Goal: Information Seeking & Learning: Learn about a topic

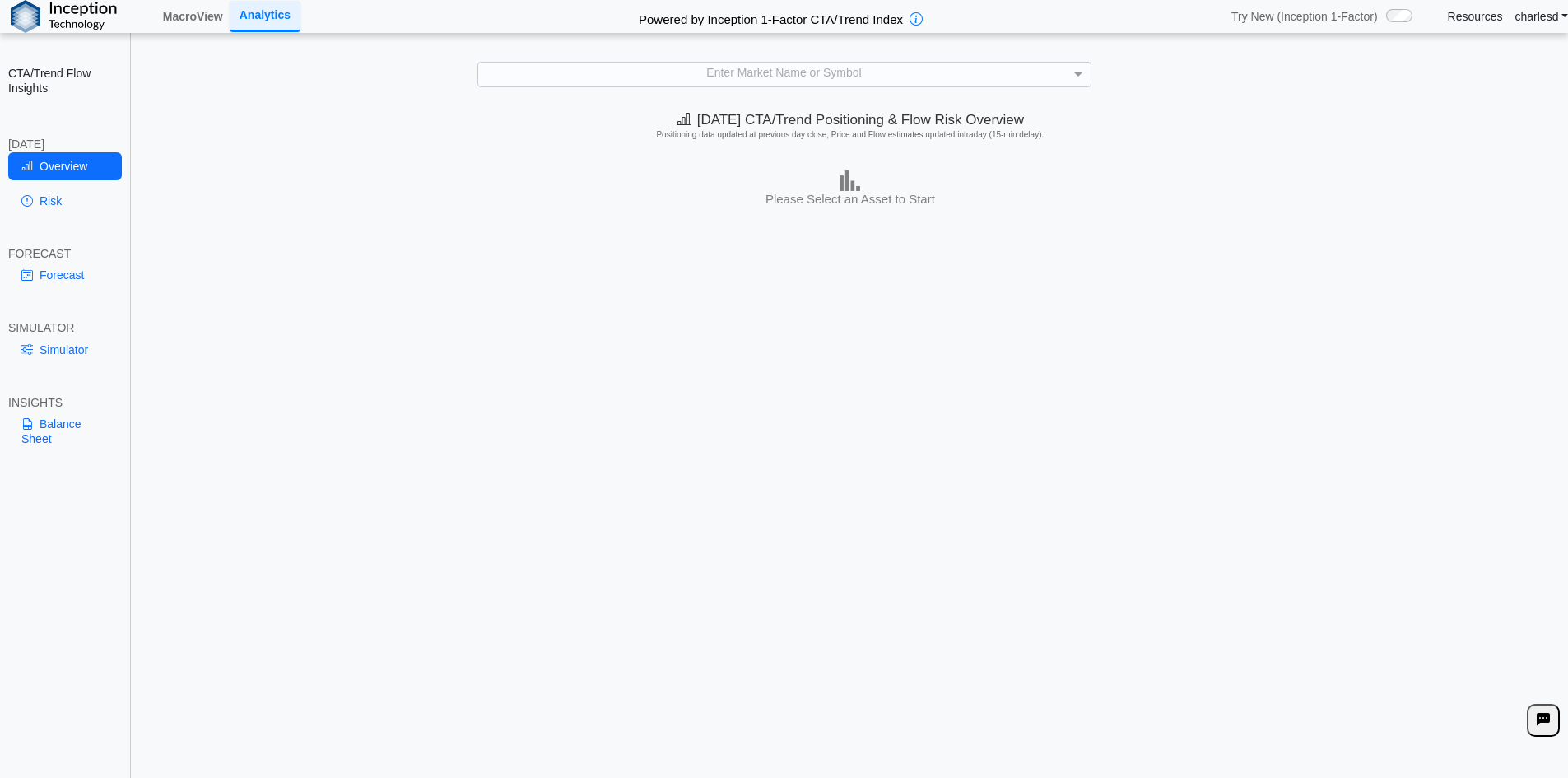
click at [671, 71] on div "Enter Market Name or Symbol" at bounding box center [784, 74] width 612 height 24
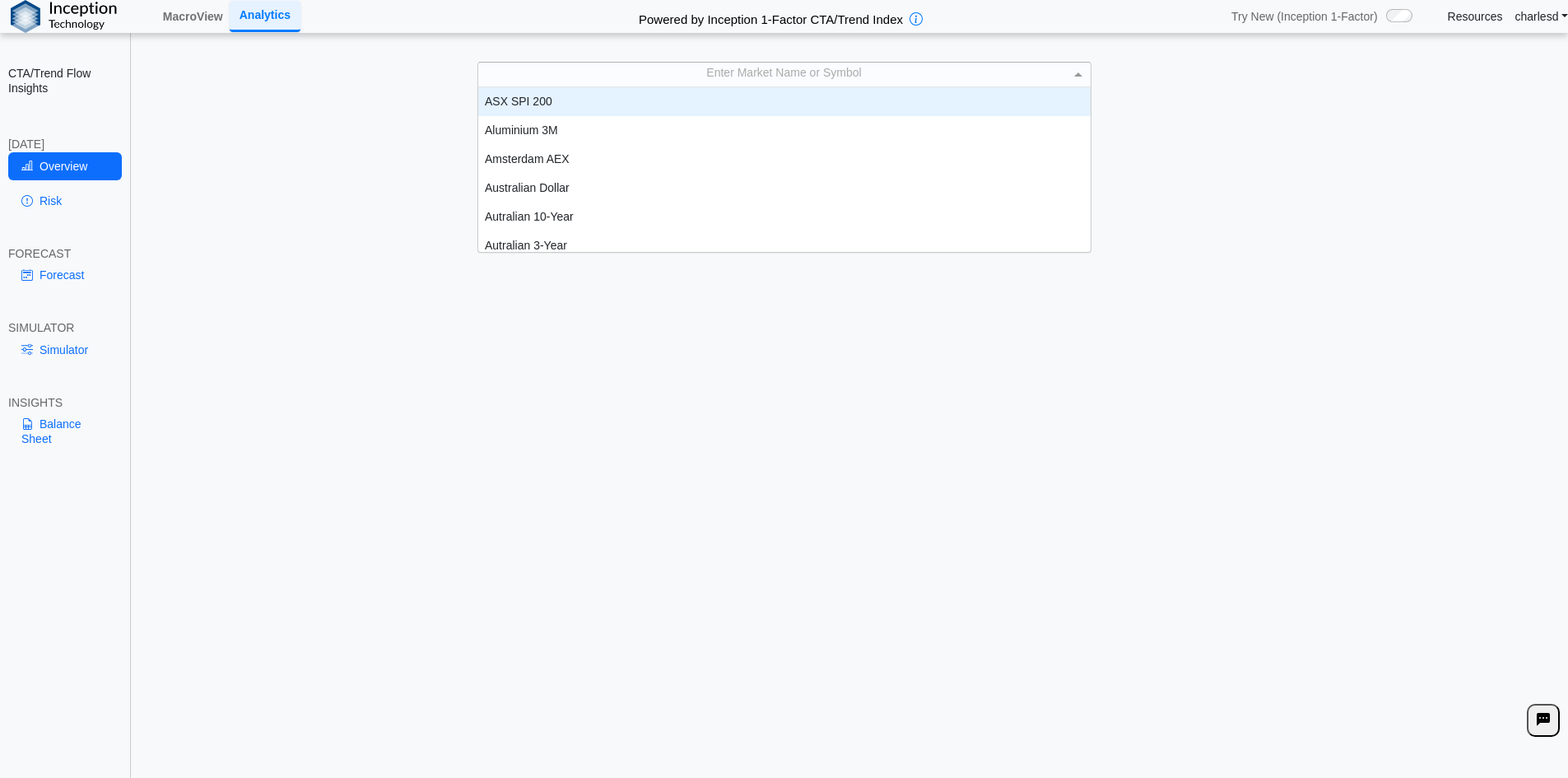
scroll to position [152, 600]
type input "***"
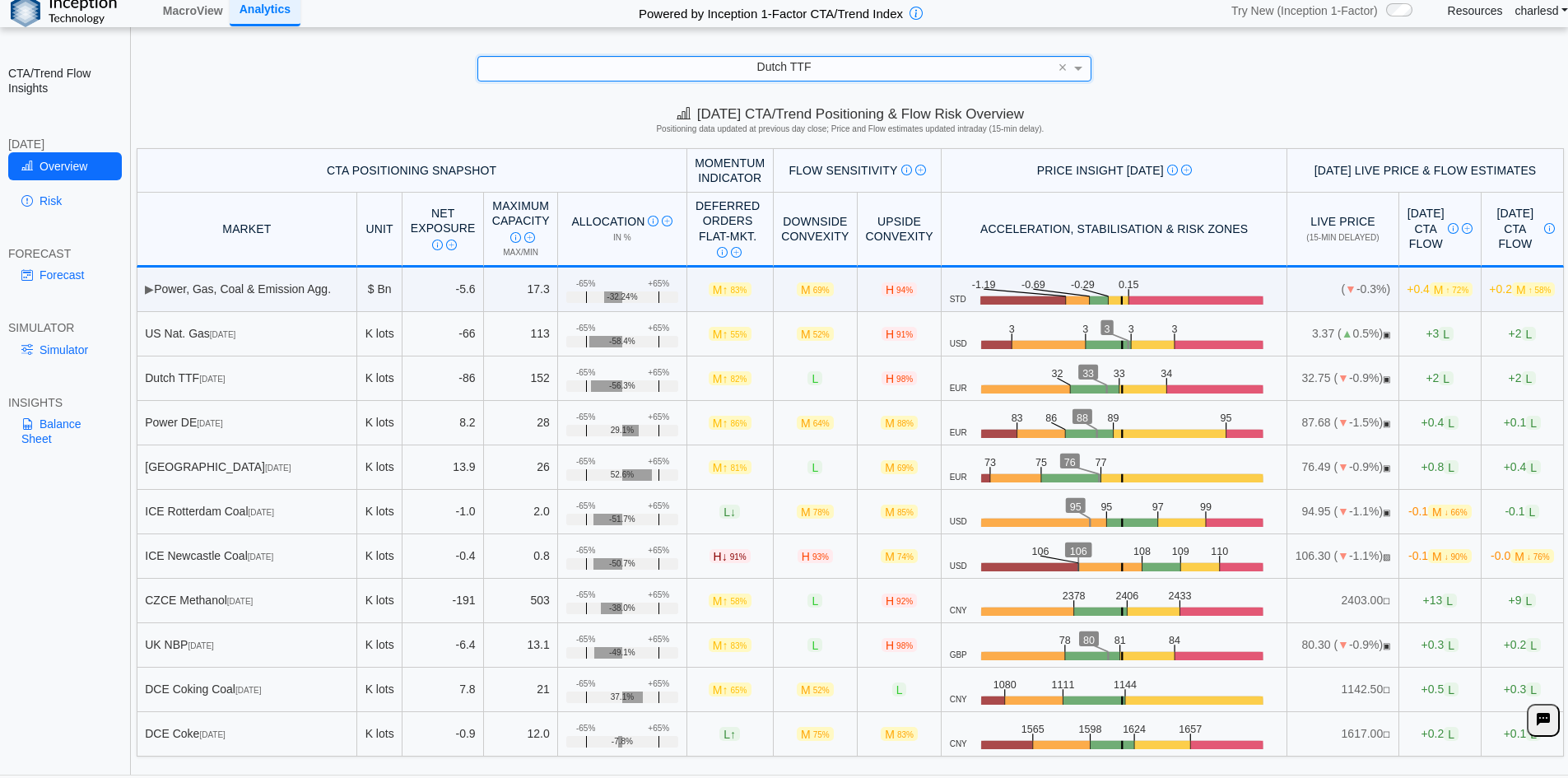
scroll to position [24, 0]
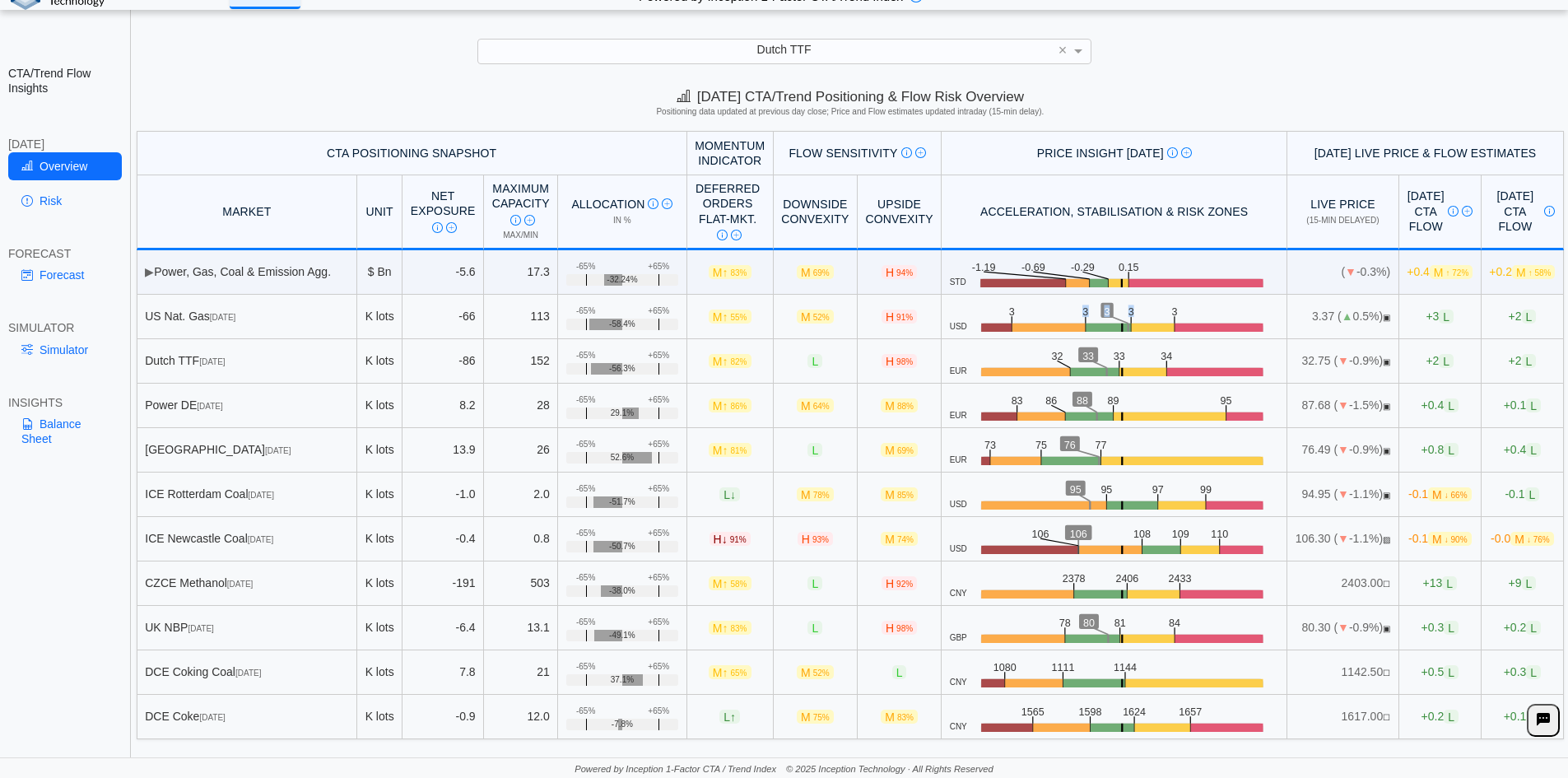
drag, startPoint x: 966, startPoint y: 313, endPoint x: 1148, endPoint y: 312, distance: 182.0
click at [1148, 312] on icon ".zone-text { font-size: 22px; font-weight: 500; text-anchor: middle; } .price-m…" at bounding box center [1123, 316] width 312 height 31
drag, startPoint x: 966, startPoint y: 313, endPoint x: 1148, endPoint y: 320, distance: 182.1
click at [1148, 320] on icon ".zone-text { font-size: 22px; font-weight: 500; text-anchor: middle; } .price-m…" at bounding box center [1123, 316] width 312 height 31
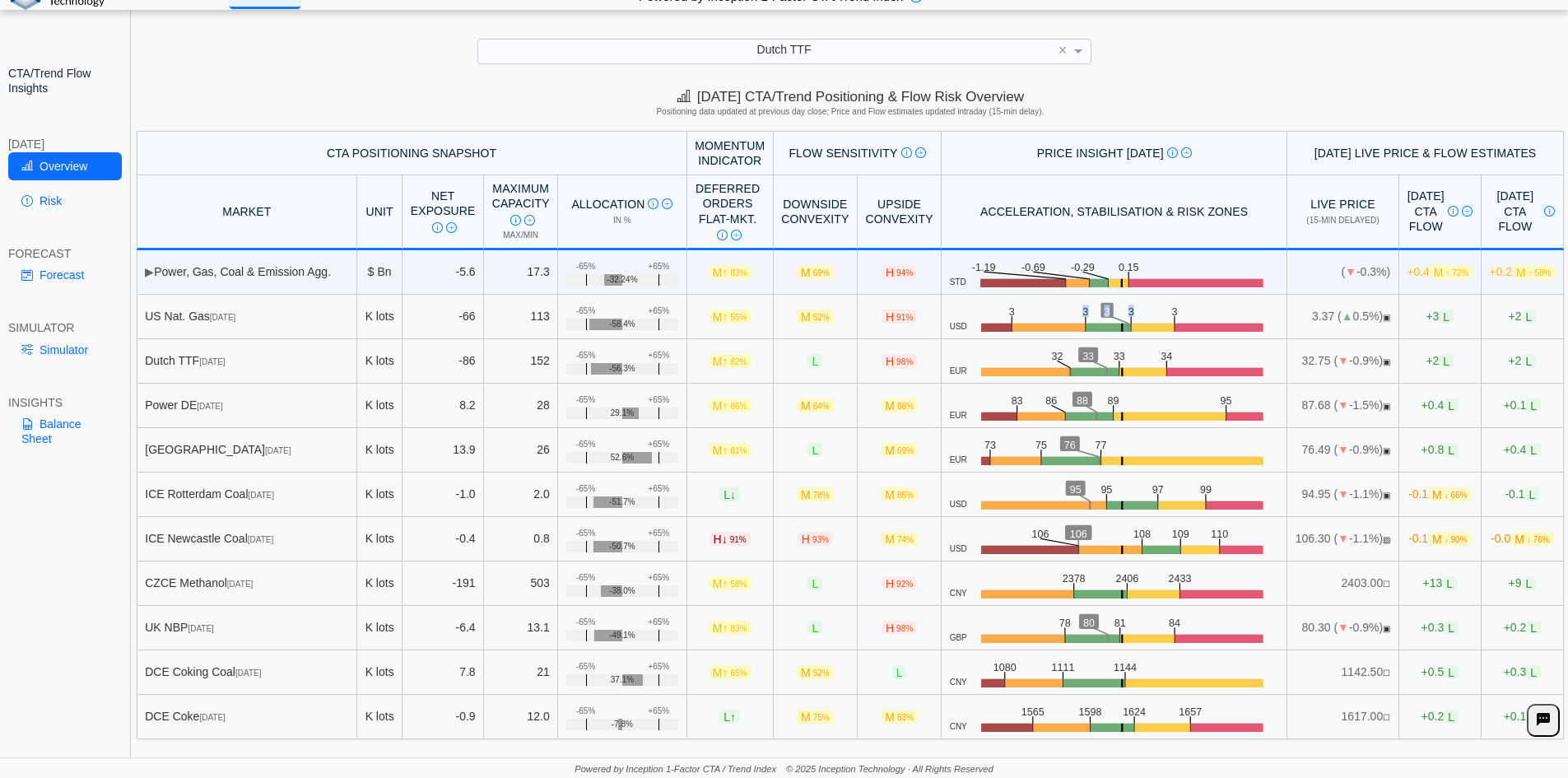
click at [1150, 319] on icon ".zone-text { font-size: 22px; font-weight: 500; text-anchor: middle; } .price-m…" at bounding box center [1123, 316] width 312 height 31
click at [50, 208] on link "Risk" at bounding box center [65, 201] width 114 height 28
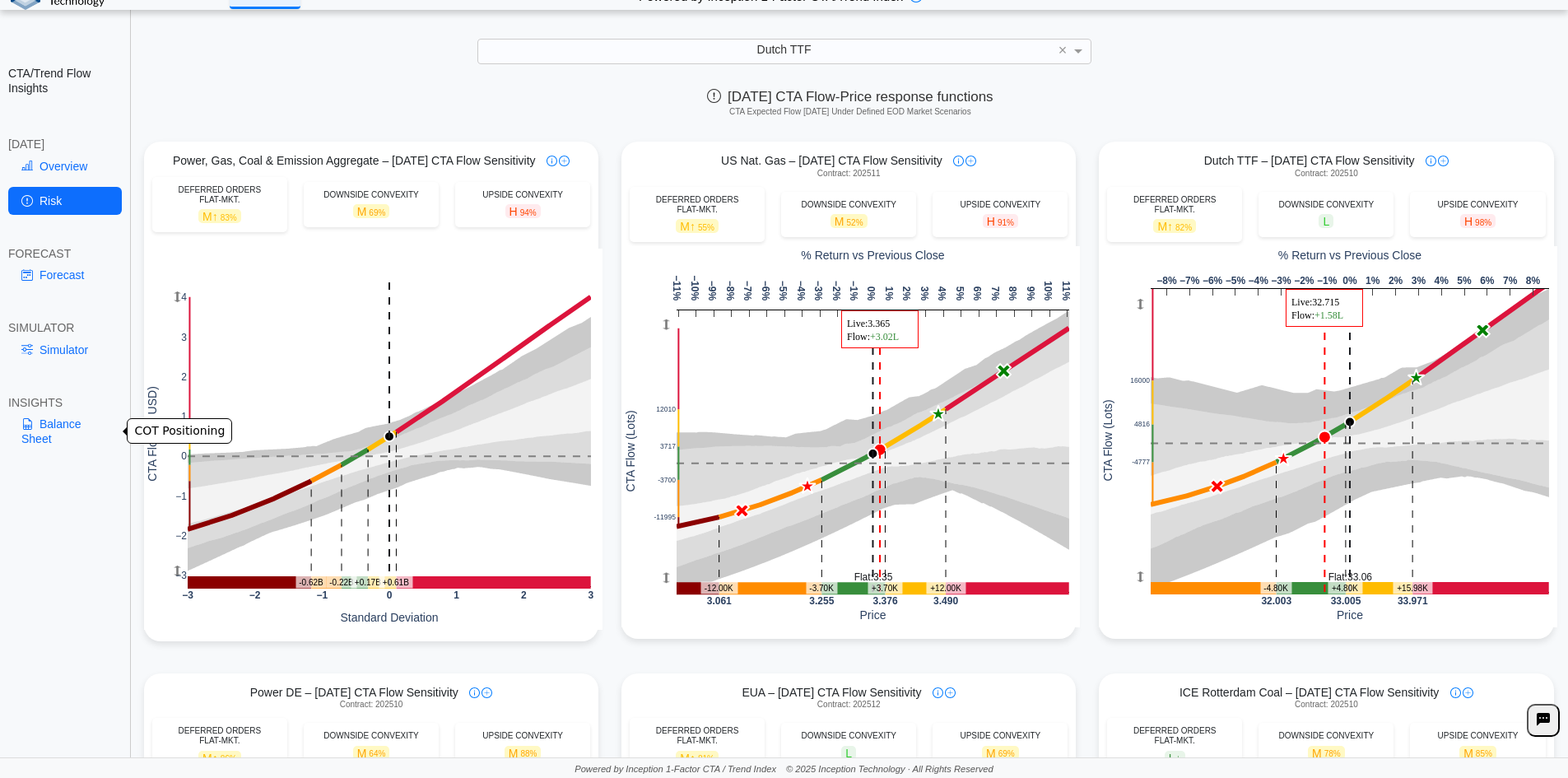
click at [59, 424] on link "Balance Sheet" at bounding box center [65, 432] width 114 height 43
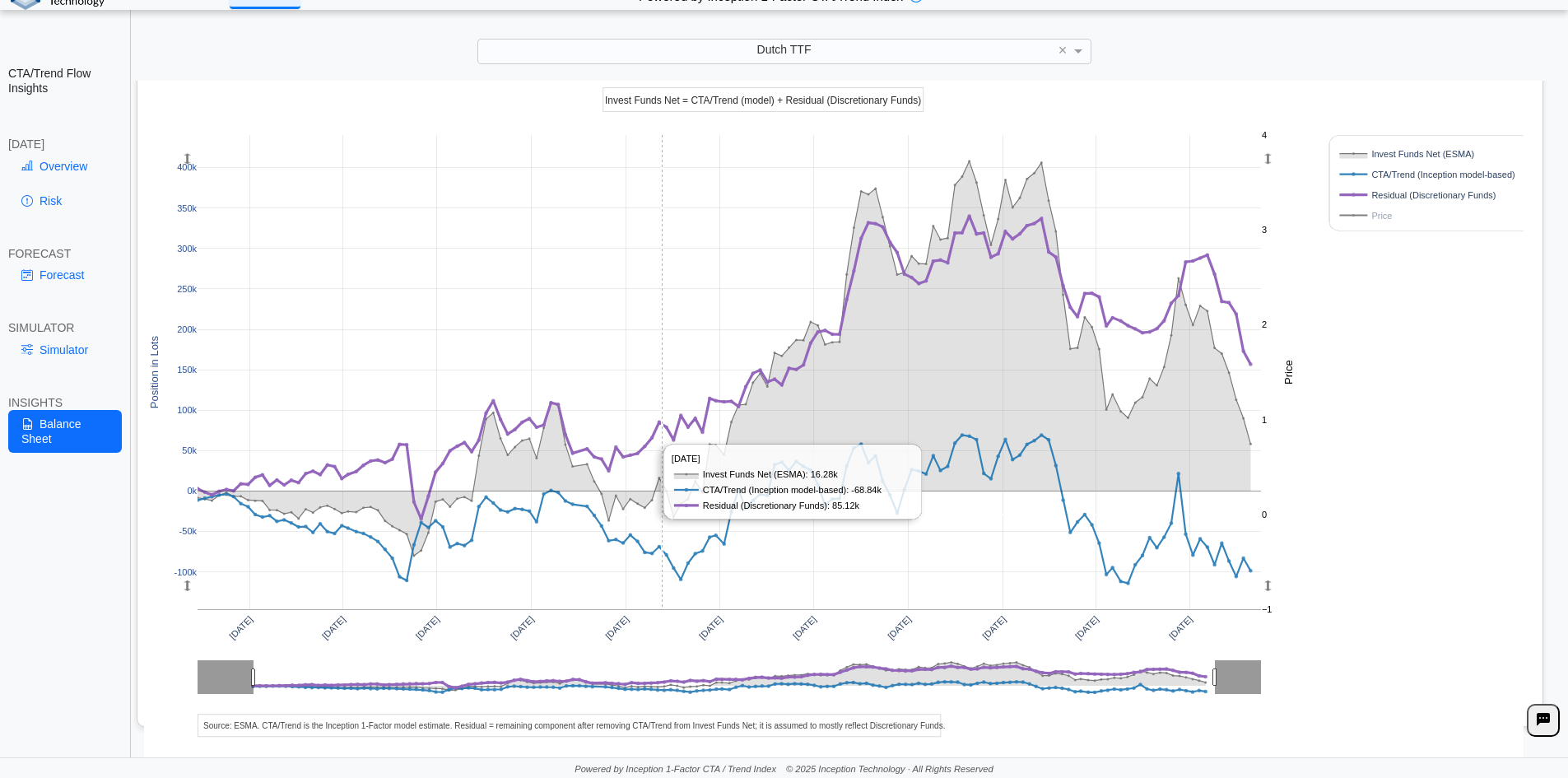
scroll to position [132, 0]
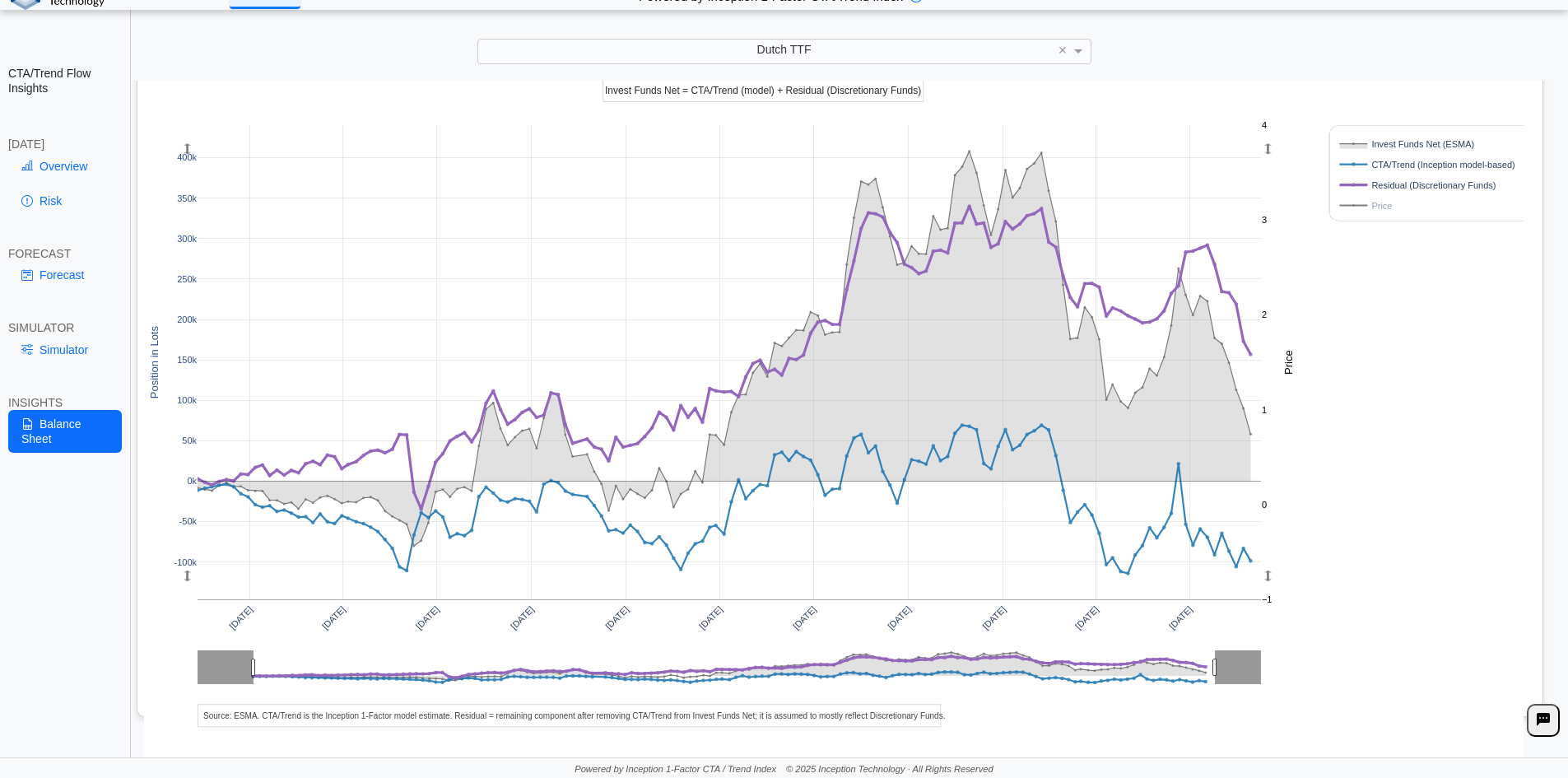
click at [1363, 185] on rect at bounding box center [1424, 184] width 179 height 16
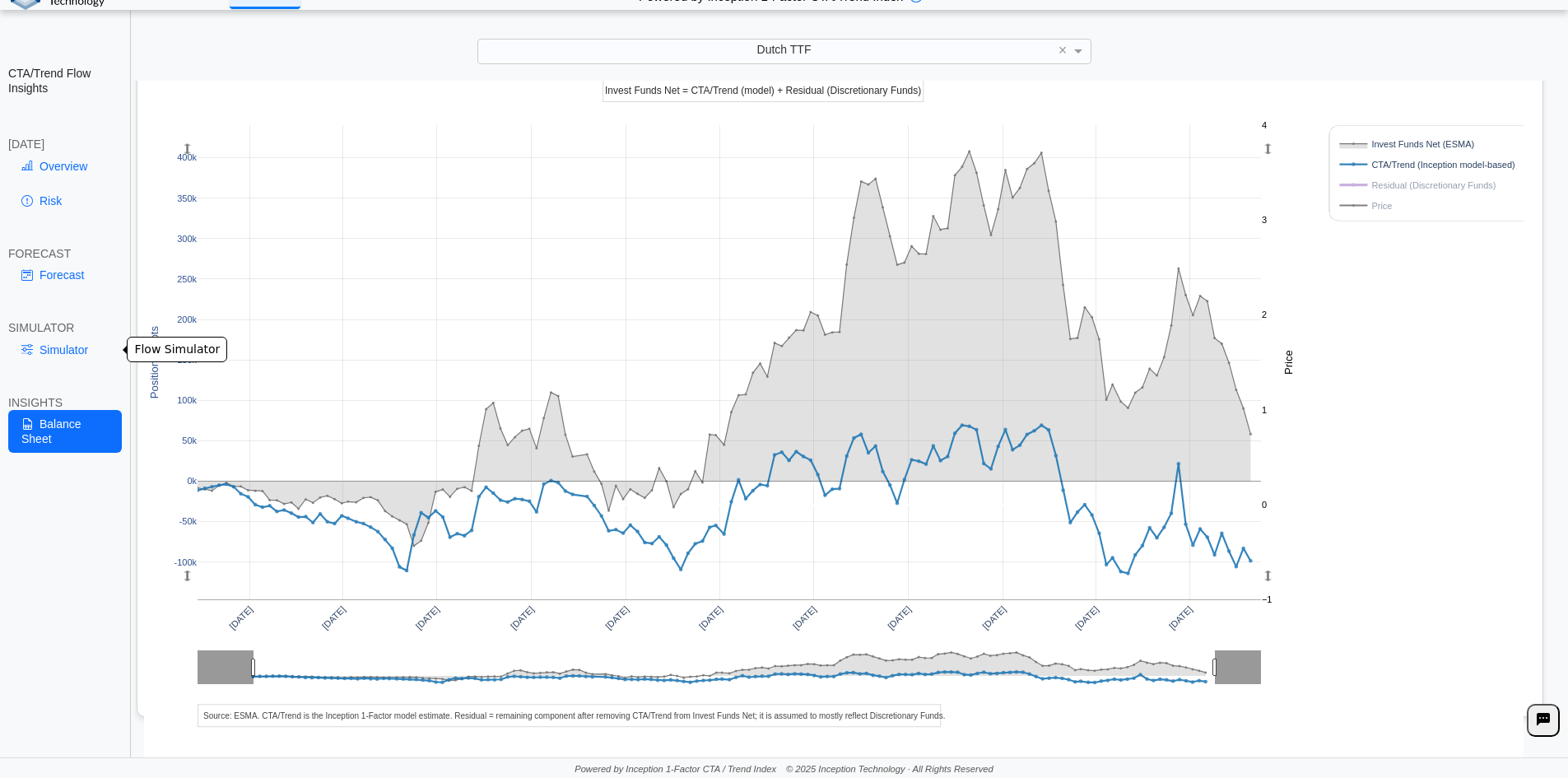
click at [71, 353] on link "Simulator" at bounding box center [65, 350] width 114 height 28
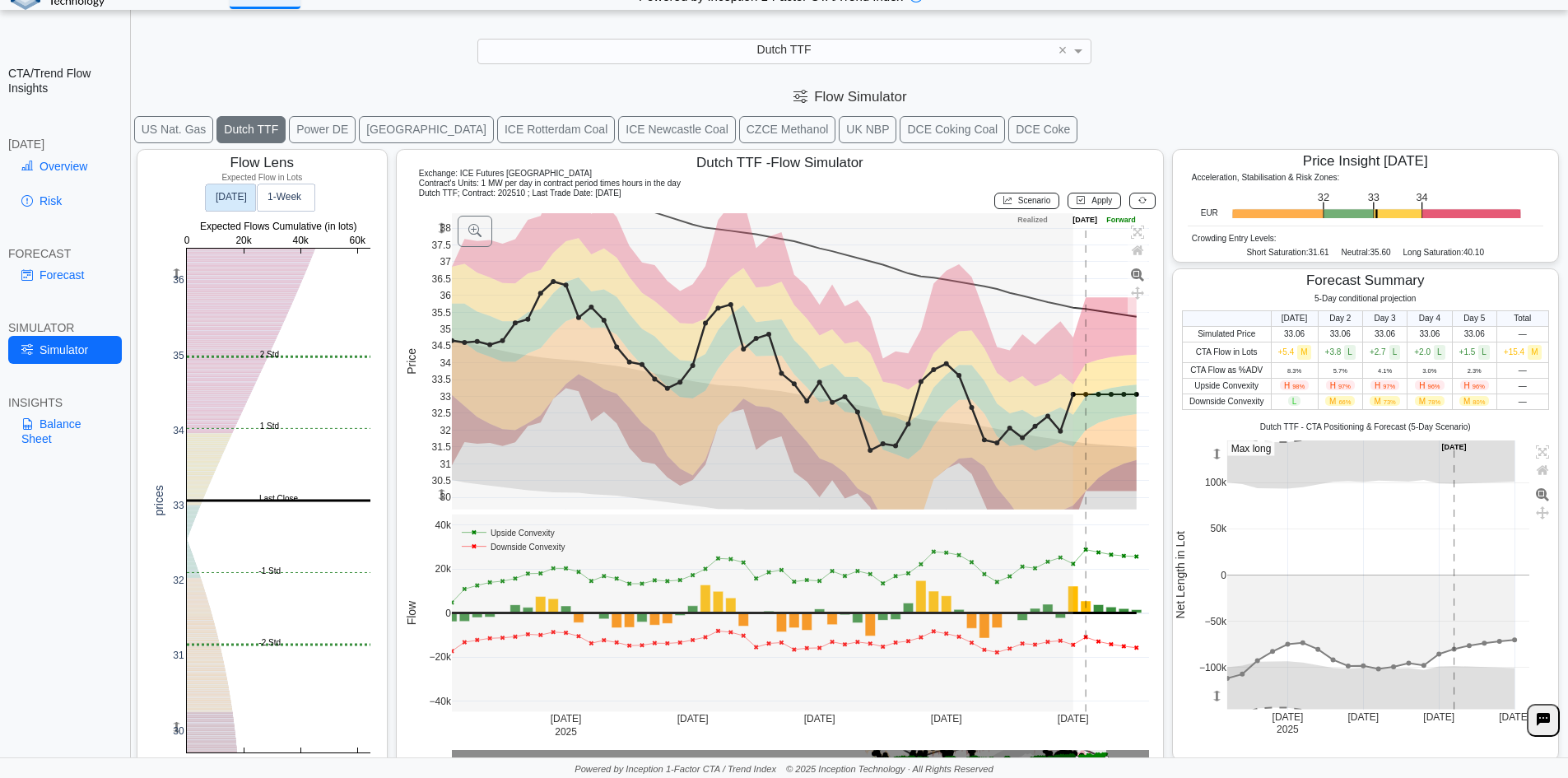
scroll to position [26, 0]
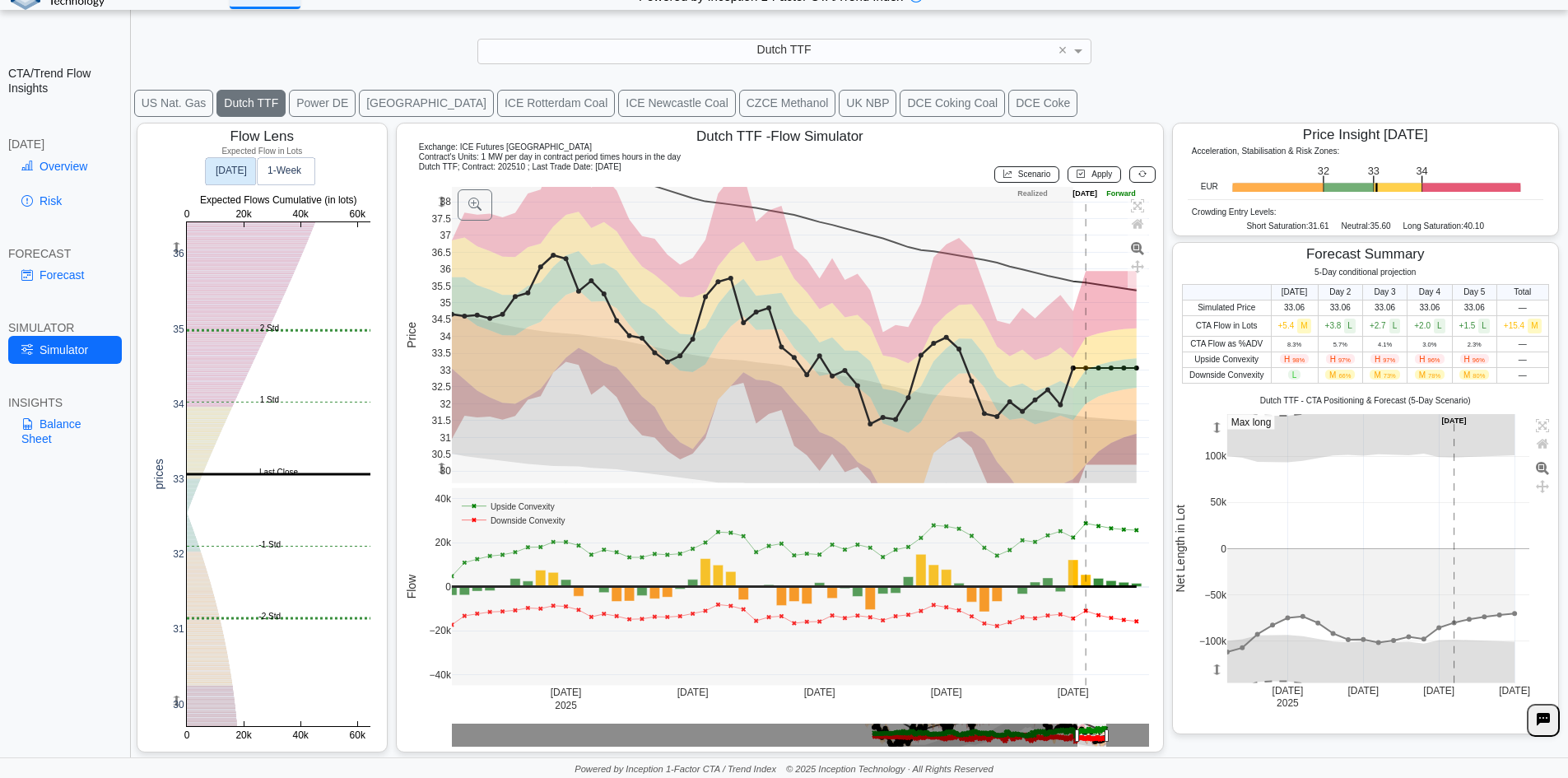
click at [57, 436] on link "Balance Sheet" at bounding box center [65, 432] width 114 height 43
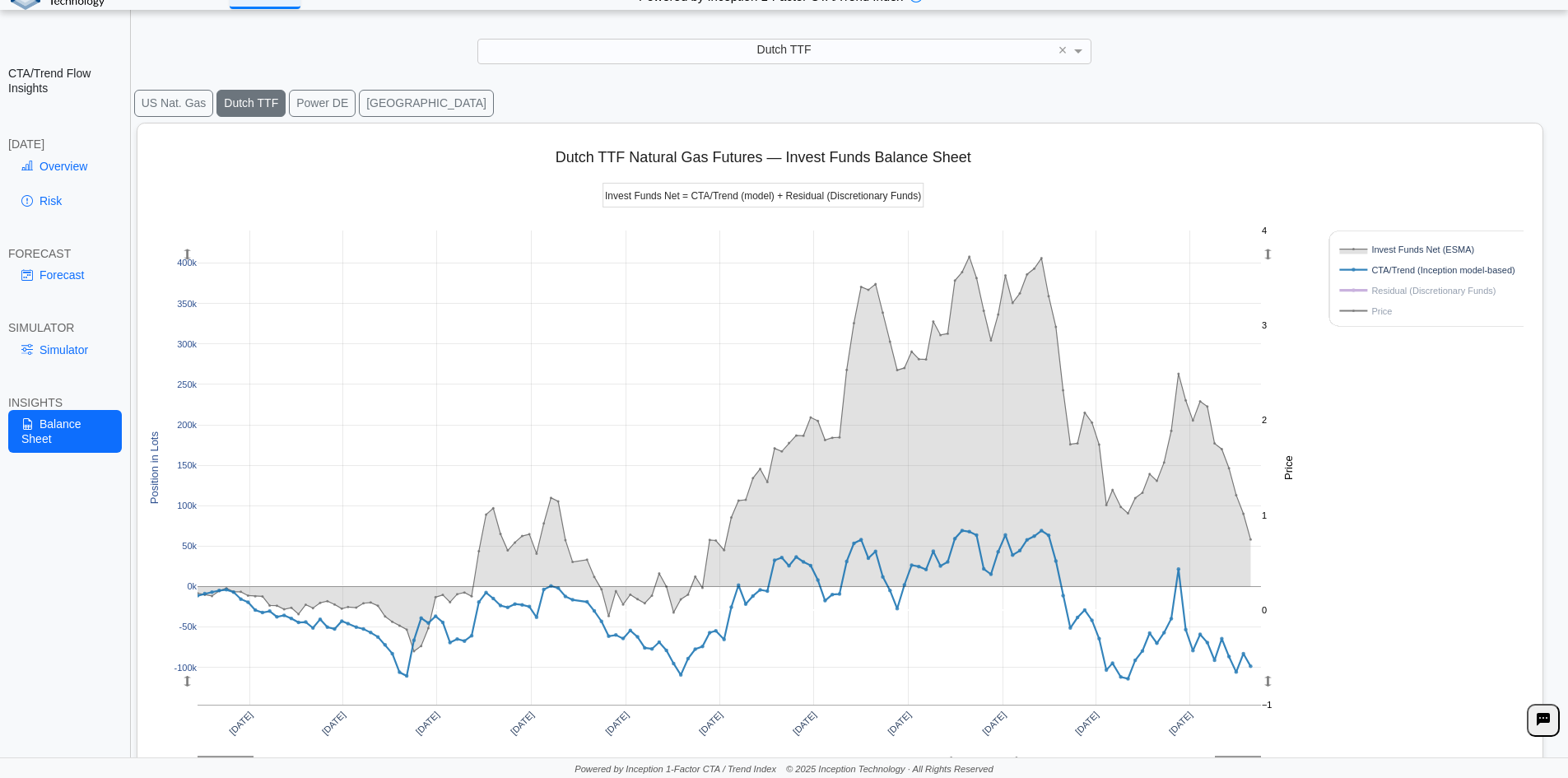
click at [144, 100] on button "US Nat. Gas" at bounding box center [174, 103] width 80 height 27
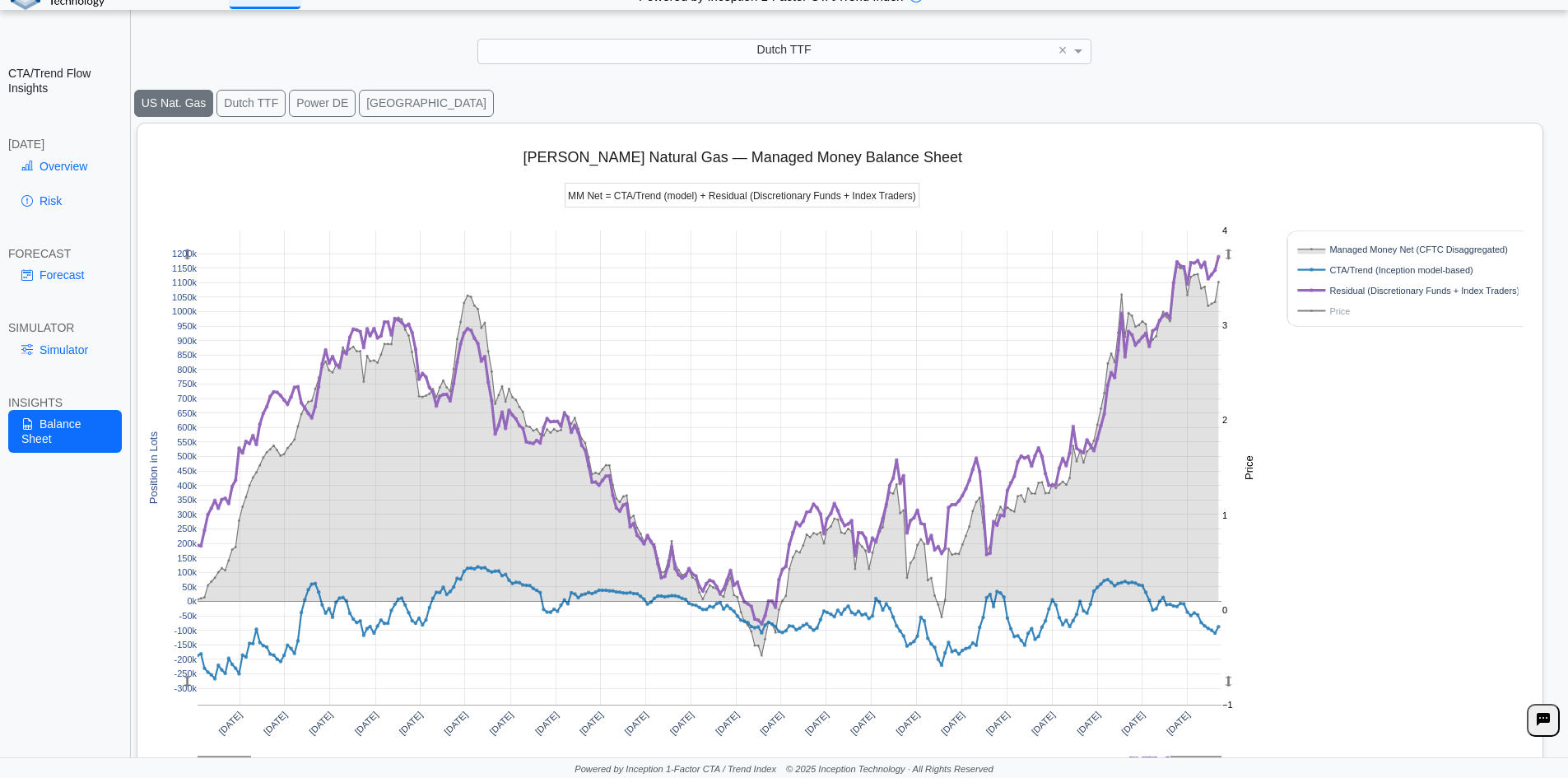
click at [1329, 292] on rect at bounding box center [1403, 290] width 220 height 16
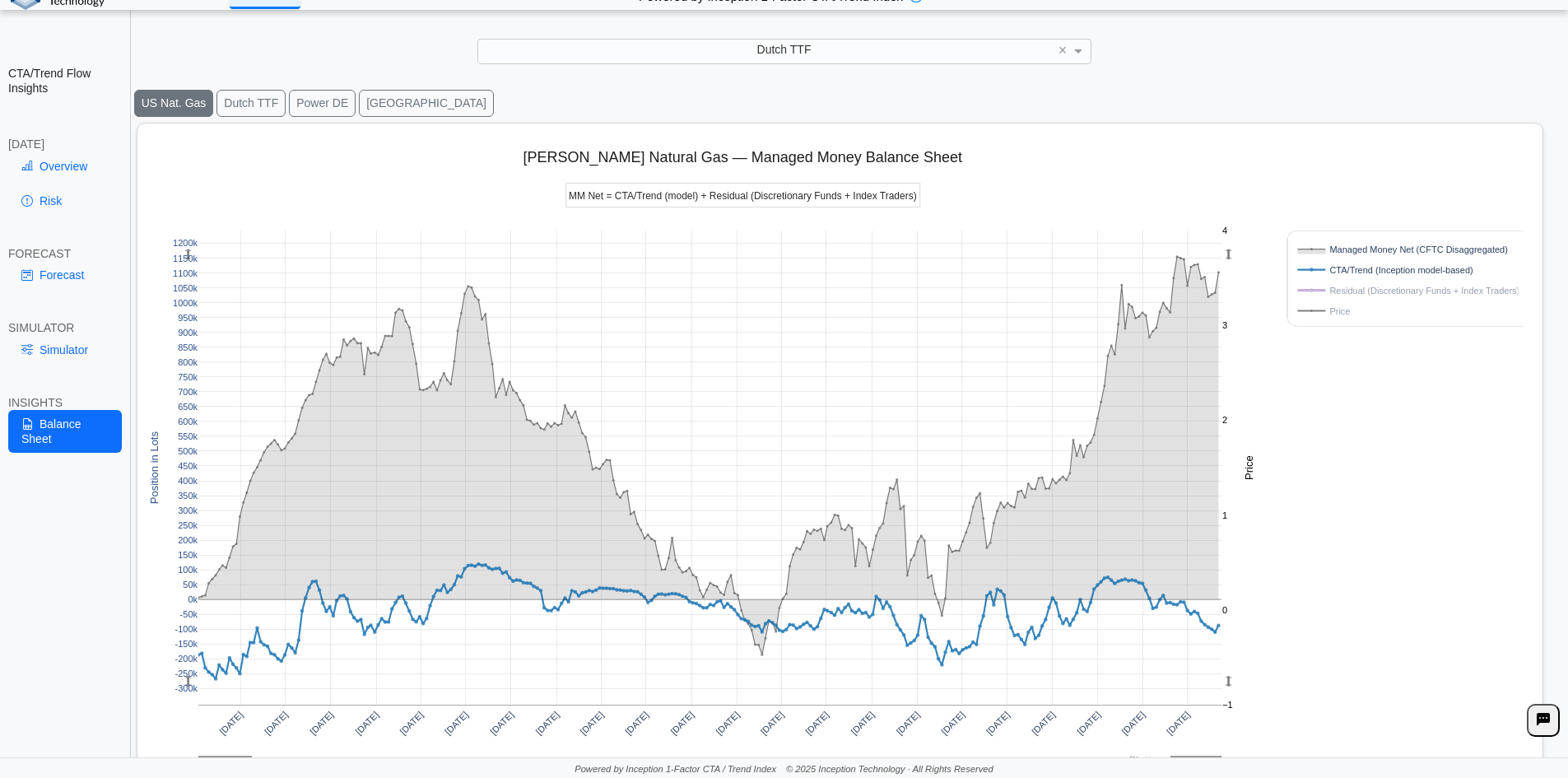
click at [1339, 270] on rect at bounding box center [1403, 269] width 220 height 16
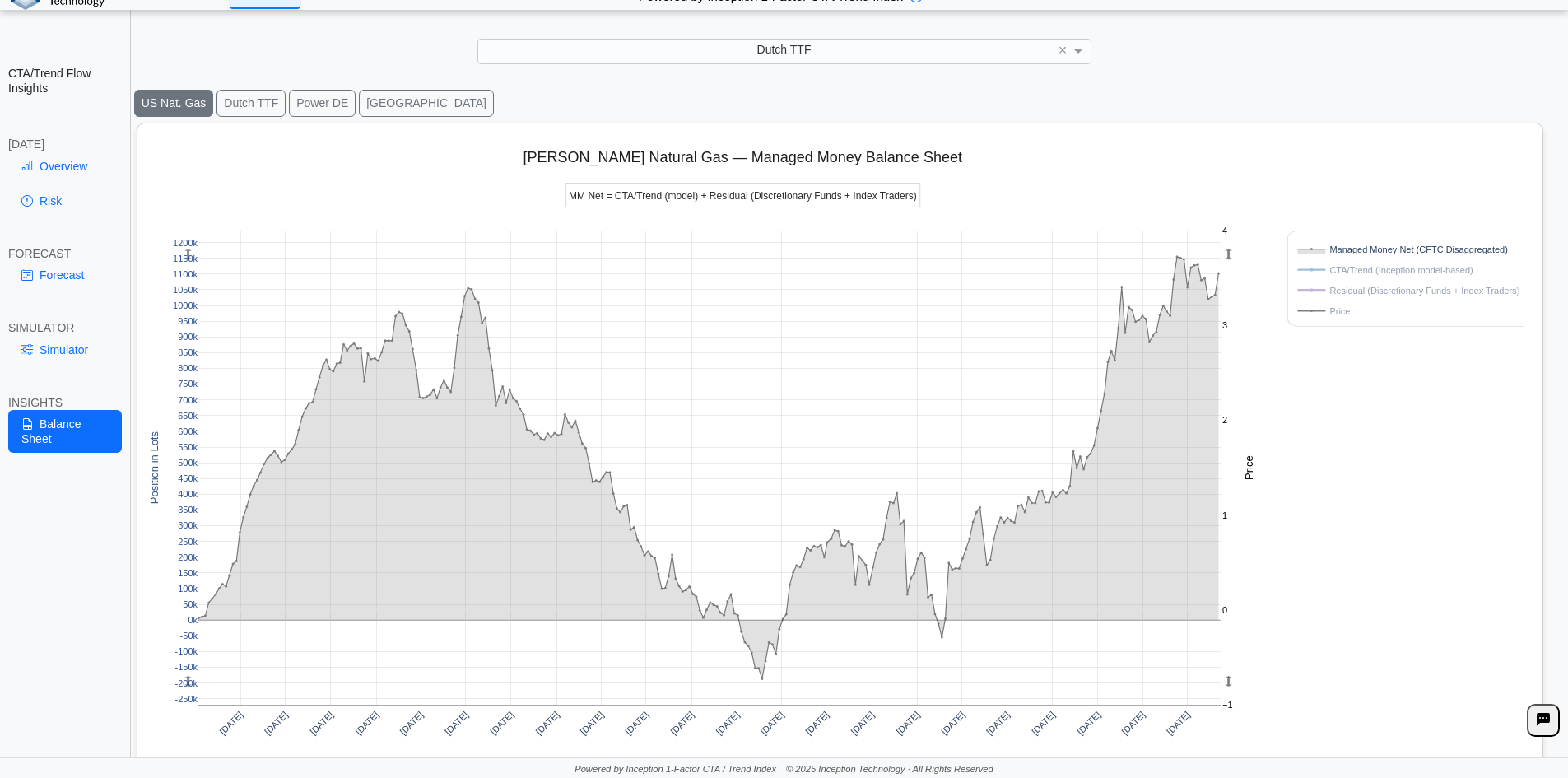
click at [1330, 287] on rect at bounding box center [1403, 290] width 220 height 16
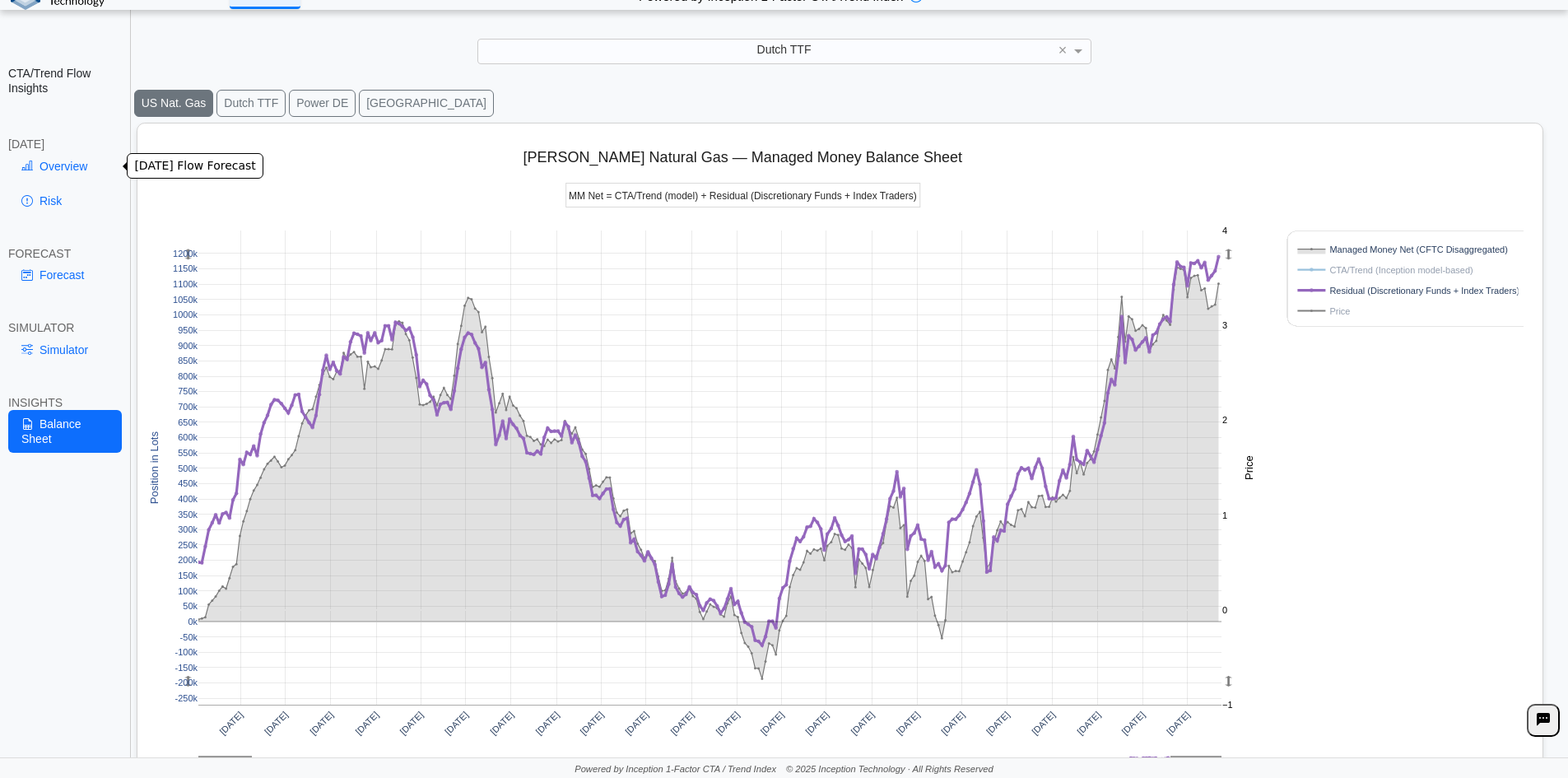
click at [91, 157] on link "Overview" at bounding box center [65, 167] width 114 height 28
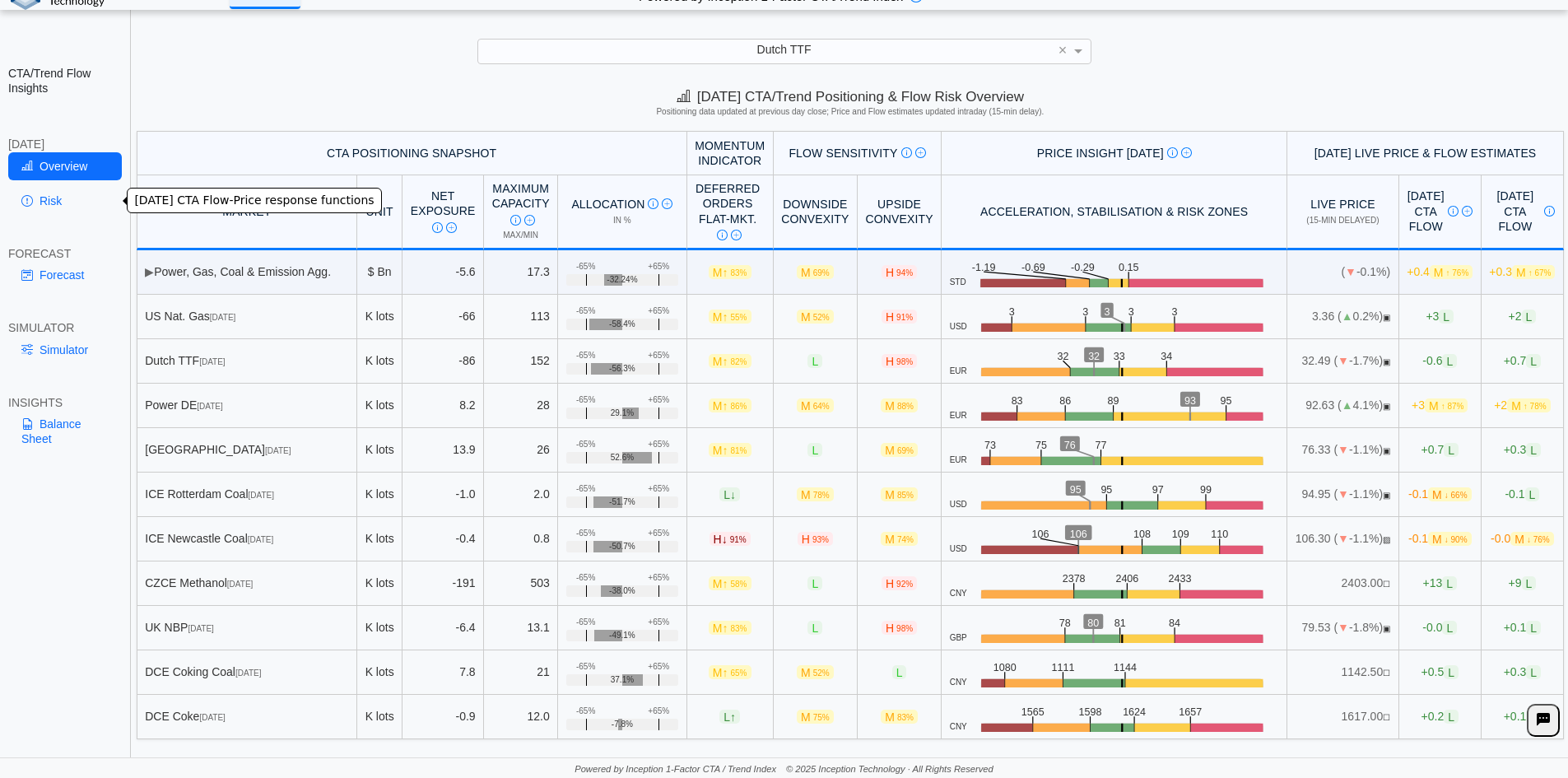
click at [76, 198] on link "Risk" at bounding box center [65, 201] width 114 height 28
